Goal: Check status: Check status

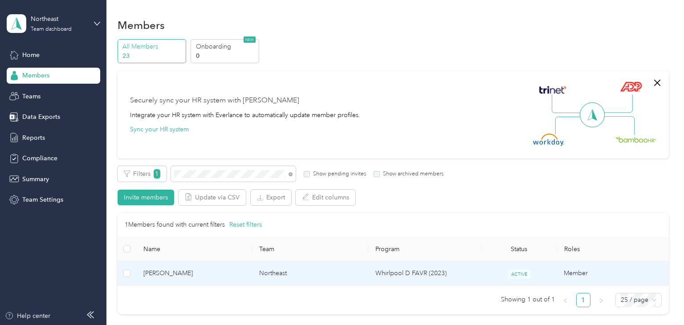
click at [233, 274] on span "[PERSON_NAME]" at bounding box center [194, 274] width 102 height 10
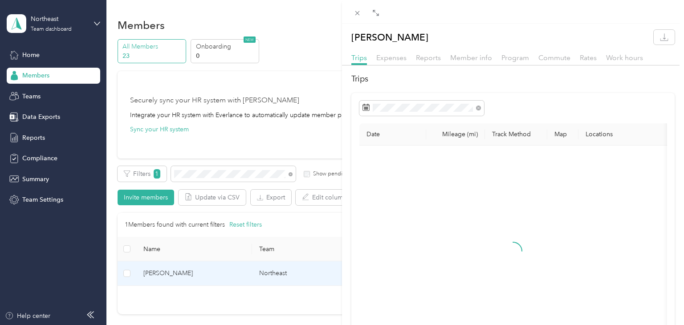
click at [376, 18] on div at bounding box center [513, 12] width 342 height 24
click at [377, 13] on icon at bounding box center [375, 12] width 7 height 7
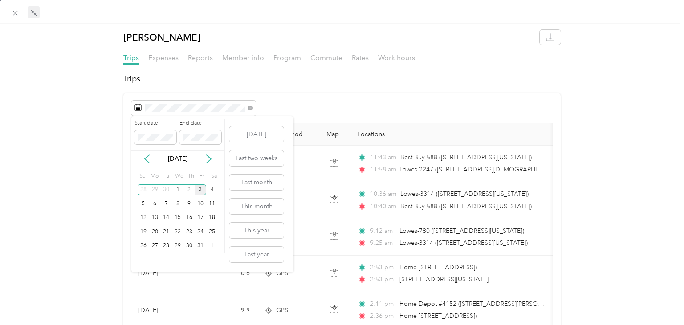
click at [200, 188] on div "3" at bounding box center [201, 189] width 12 height 11
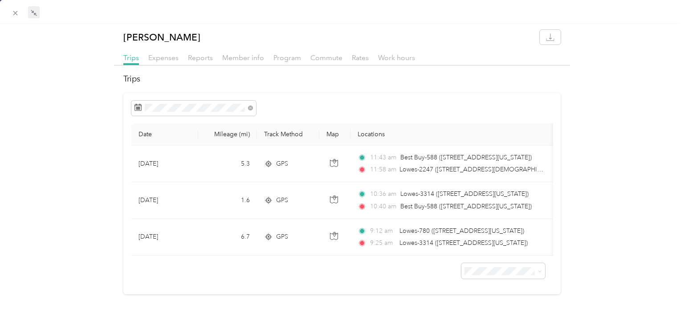
click at [343, 77] on h2 "Trips" at bounding box center [341, 79] width 437 height 12
